Goal: Information Seeking & Learning: Understand process/instructions

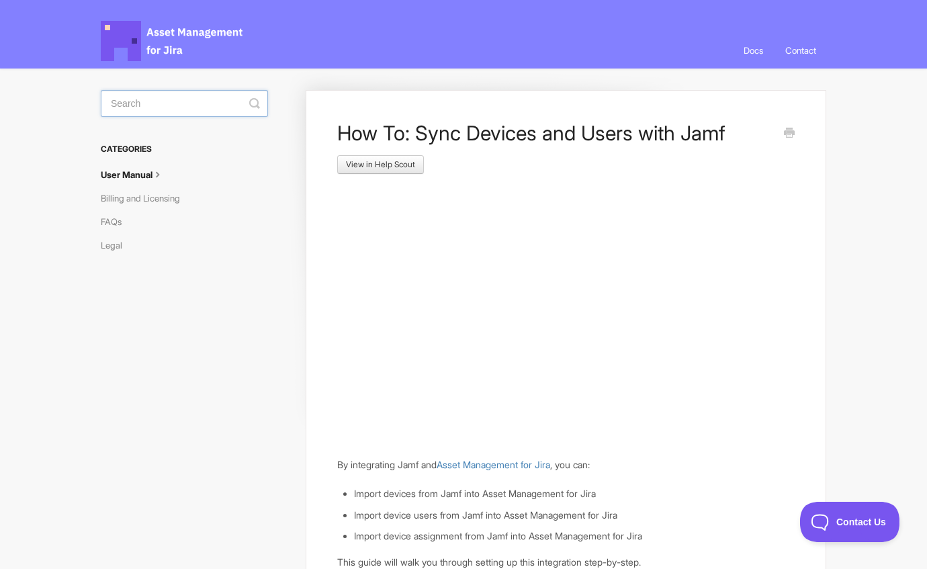
click at [169, 114] on input "Search" at bounding box center [184, 103] width 167 height 27
type input "intune"
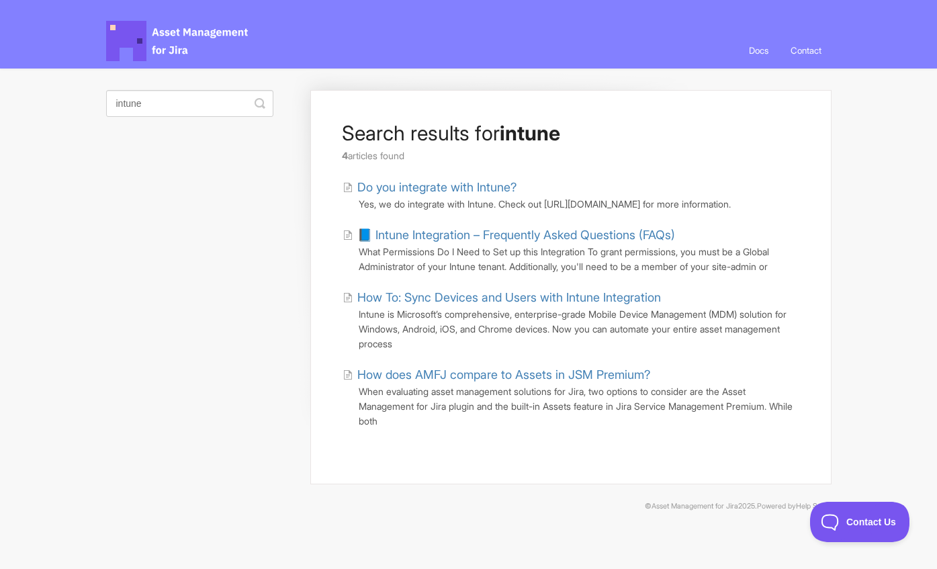
click at [457, 306] on link "How To: Sync Devices and Users with Intune Integration" at bounding box center [502, 297] width 318 height 18
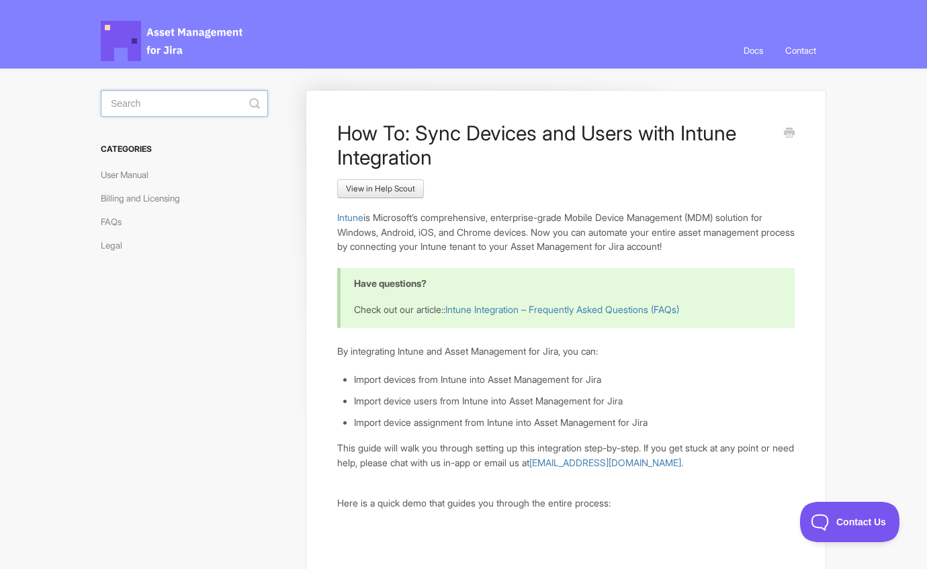
click at [218, 103] on input "Search" at bounding box center [184, 103] width 167 height 27
click at [613, 311] on link "Intune Integration – Frequently Asked Questions (FAQs)" at bounding box center [562, 309] width 234 height 11
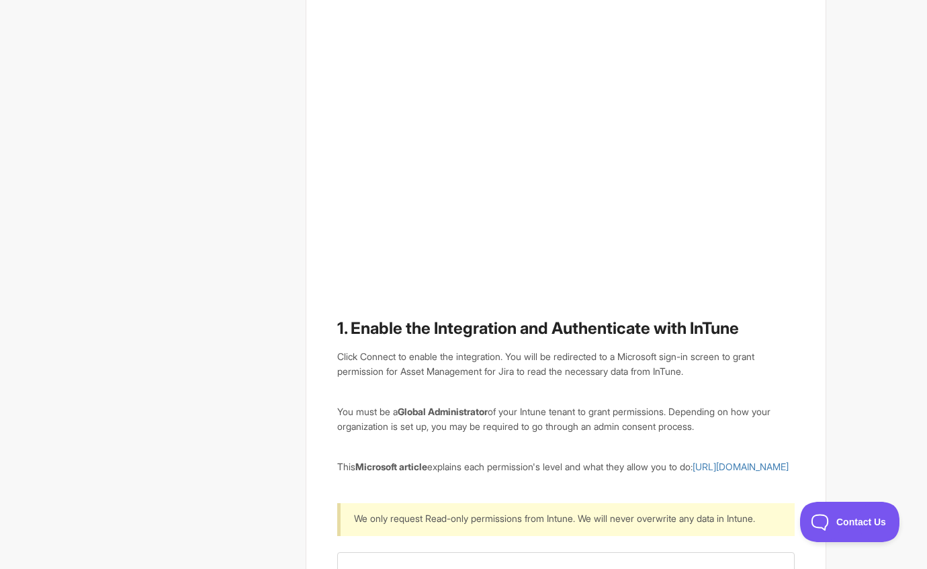
scroll to position [807, 0]
drag, startPoint x: 337, startPoint y: 406, endPoint x: 546, endPoint y: 494, distance: 226.4
click at [575, 474] on p "This Microsoft article explains each permission's level and what they allow you…" at bounding box center [565, 466] width 457 height 15
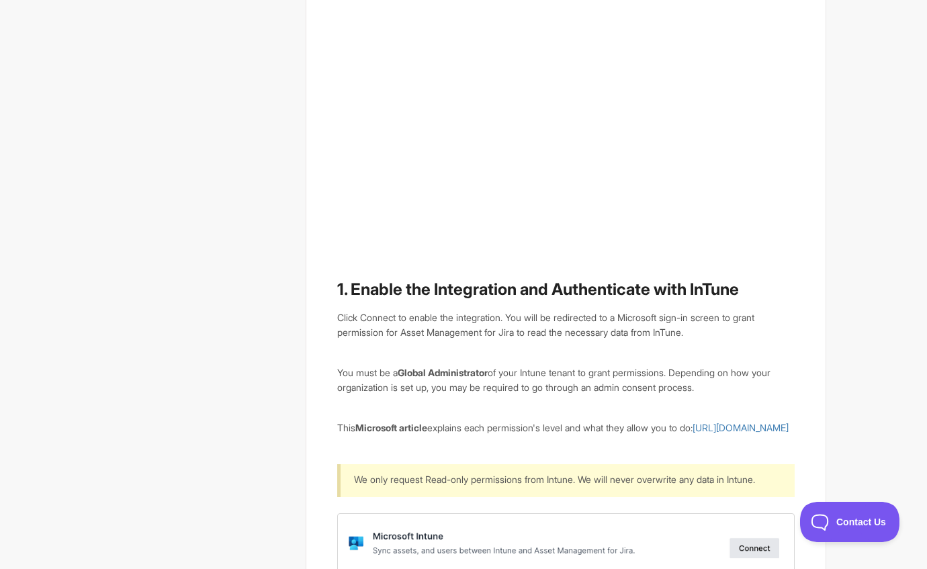
scroll to position [846, 0]
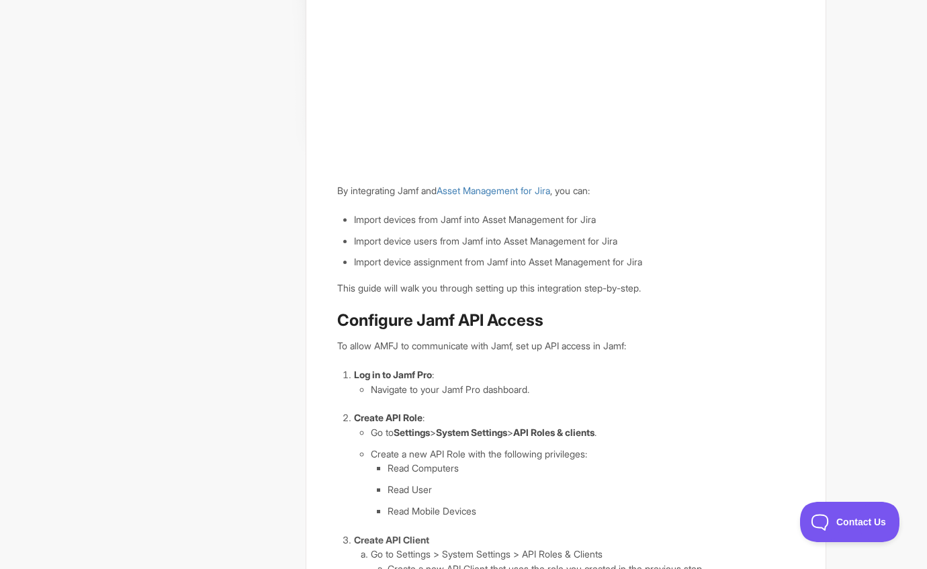
scroll to position [363, 0]
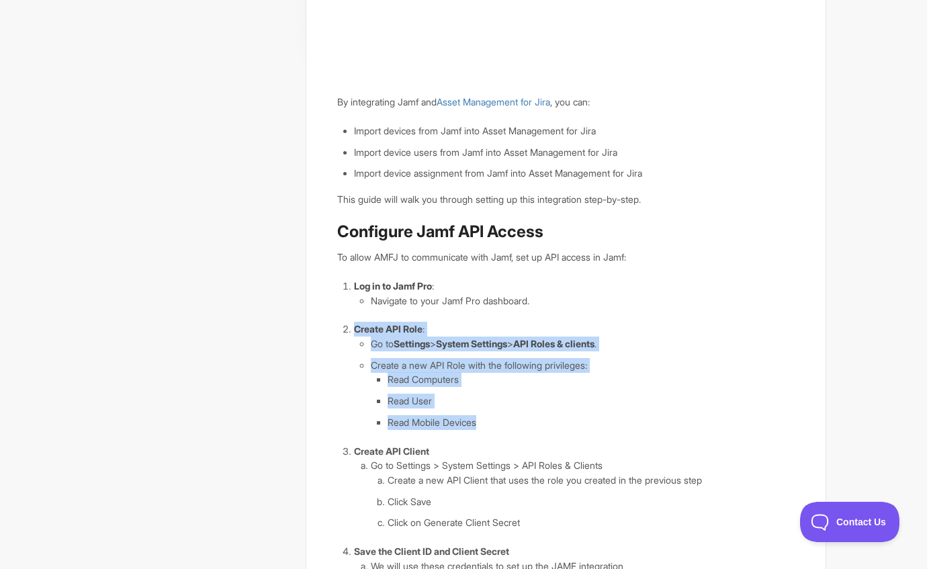
drag, startPoint x: 340, startPoint y: 328, endPoint x: 588, endPoint y: 426, distance: 266.6
click at [588, 426] on article "How To: Sync Devices and Users with Jamf View in Help Scout By integrating Jamf…" at bounding box center [565, 323] width 457 height 1131
copy li "Create API Role : Go to Settings > System Settings > API Roles & clients . Crea…"
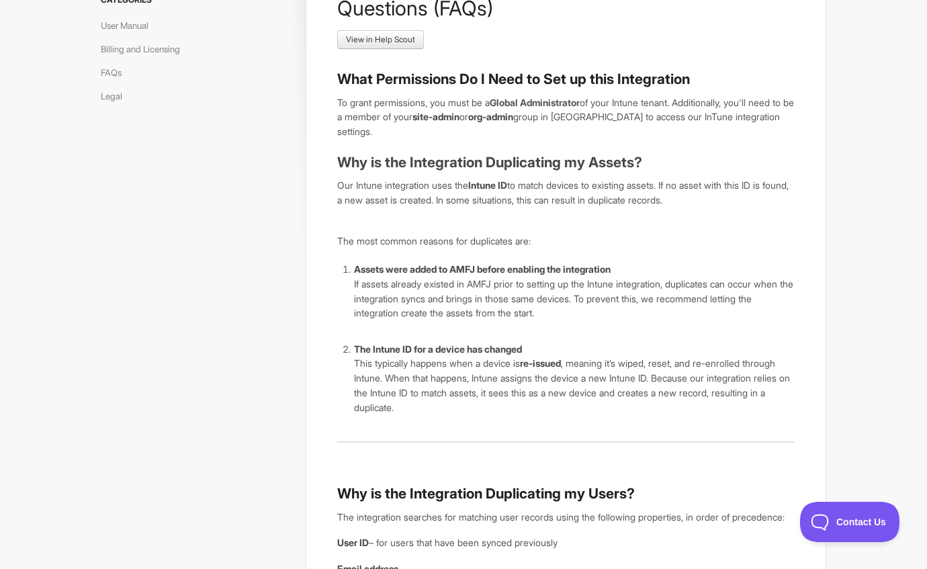
scroll to position [45, 0]
